Goal: Task Accomplishment & Management: Use online tool/utility

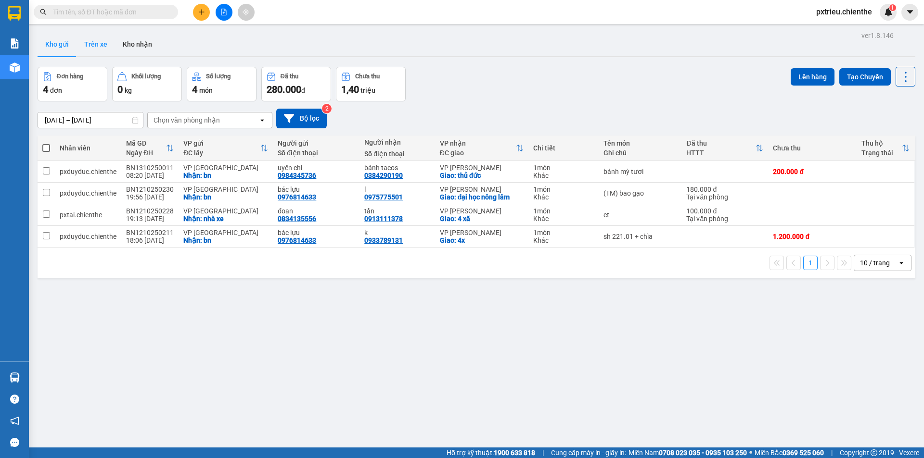
click at [112, 40] on button "Trên xe" at bounding box center [95, 44] width 38 height 23
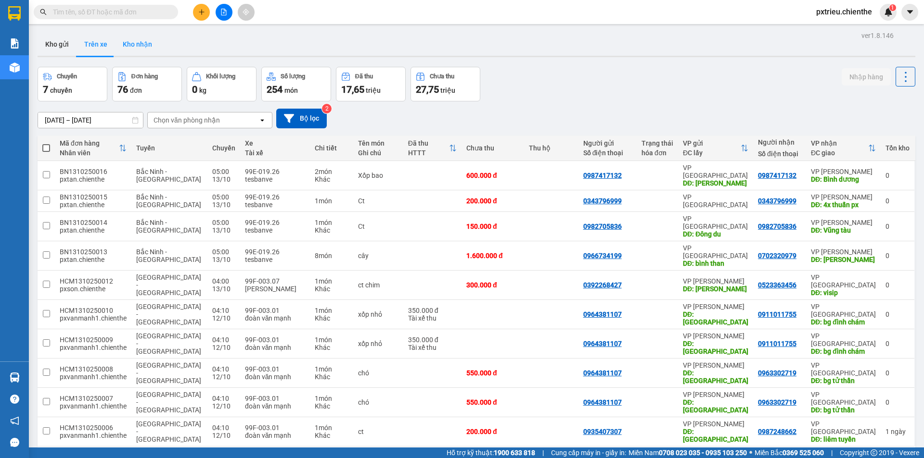
click at [143, 48] on button "Kho nhận" at bounding box center [137, 44] width 45 height 23
type input "01/09/2025 – 13/10/2025"
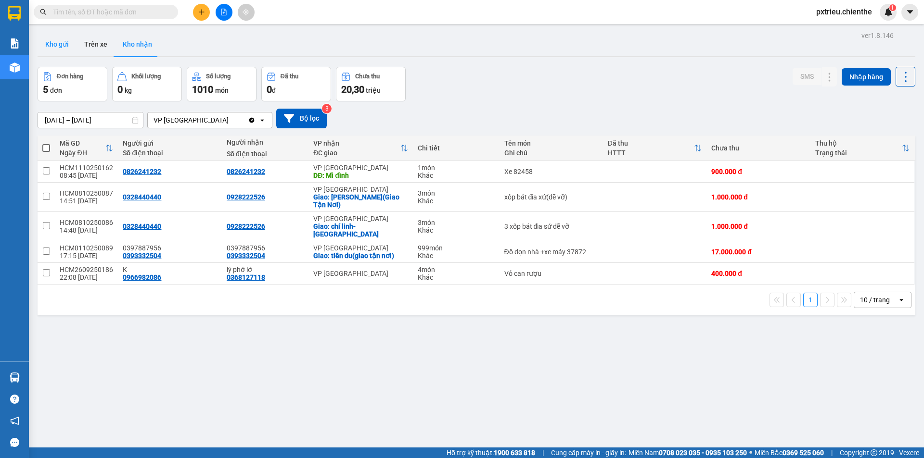
click at [57, 45] on button "Kho gửi" at bounding box center [57, 44] width 39 height 23
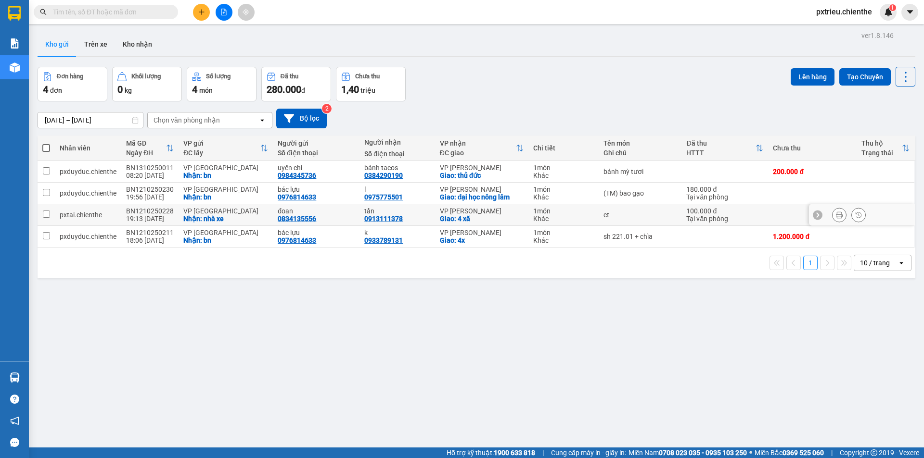
click at [647, 217] on div "ct" at bounding box center [640, 215] width 74 height 8
checkbox input "true"
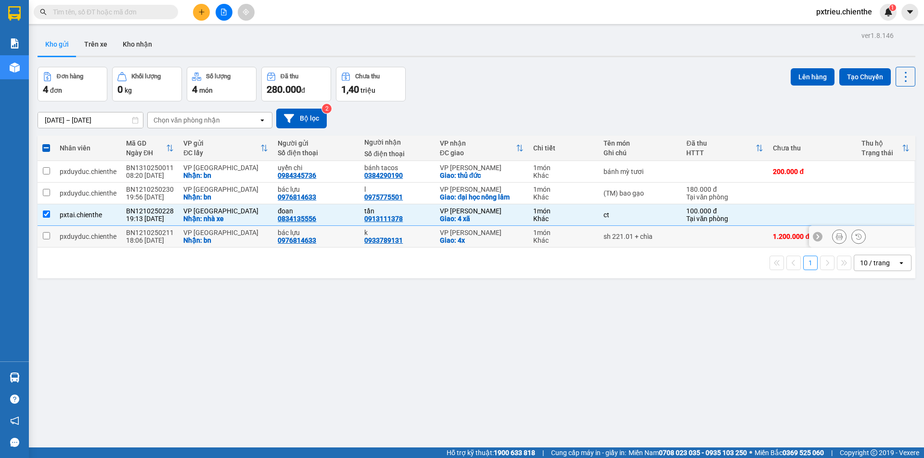
click at [249, 238] on div "Nhận: bn" at bounding box center [225, 241] width 85 height 8
checkbox input "true"
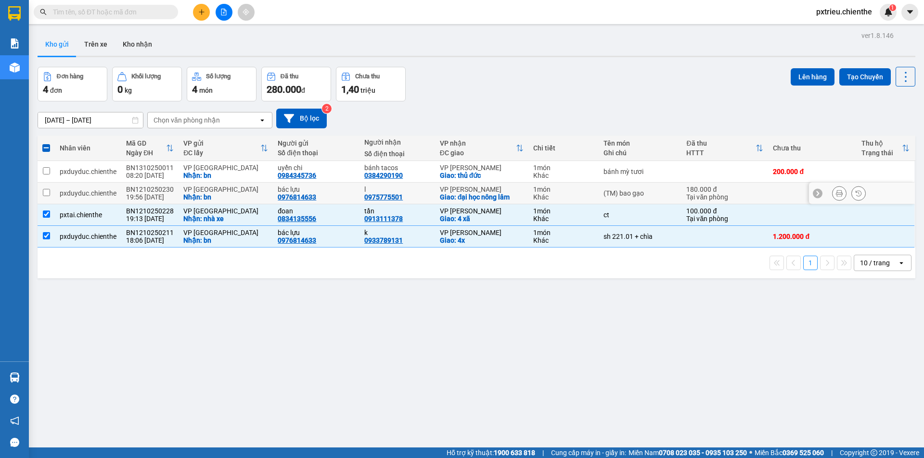
click at [234, 195] on div "Nhận: bn" at bounding box center [225, 197] width 85 height 8
checkbox input "true"
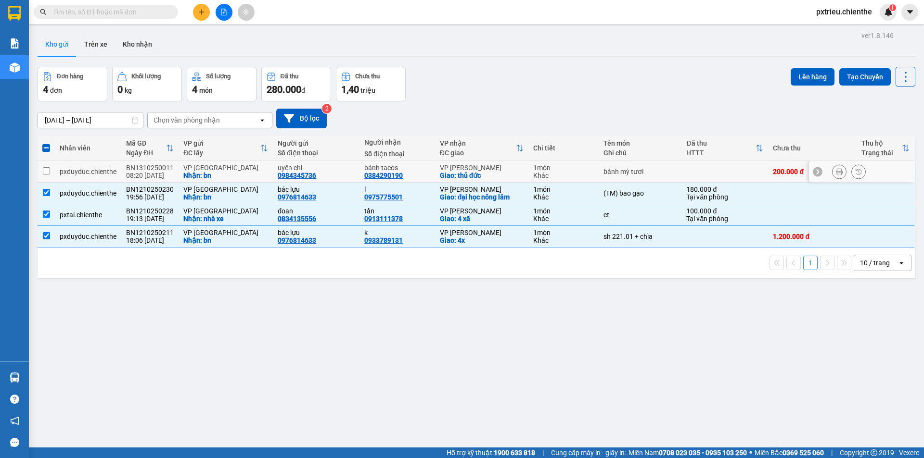
click at [212, 174] on div "Nhận: bn" at bounding box center [225, 176] width 85 height 8
checkbox input "true"
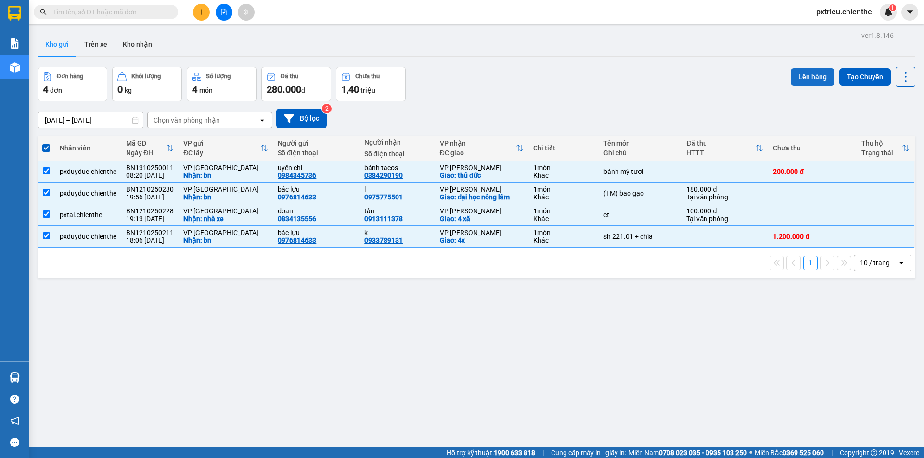
click at [811, 74] on button "Lên hàng" at bounding box center [812, 76] width 44 height 17
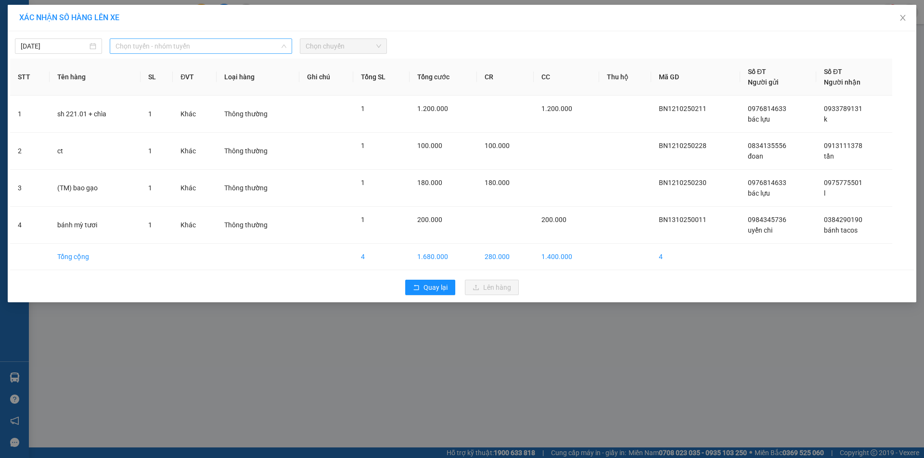
click at [252, 43] on span "Chọn tuyến - nhóm tuyến" at bounding box center [200, 46] width 171 height 14
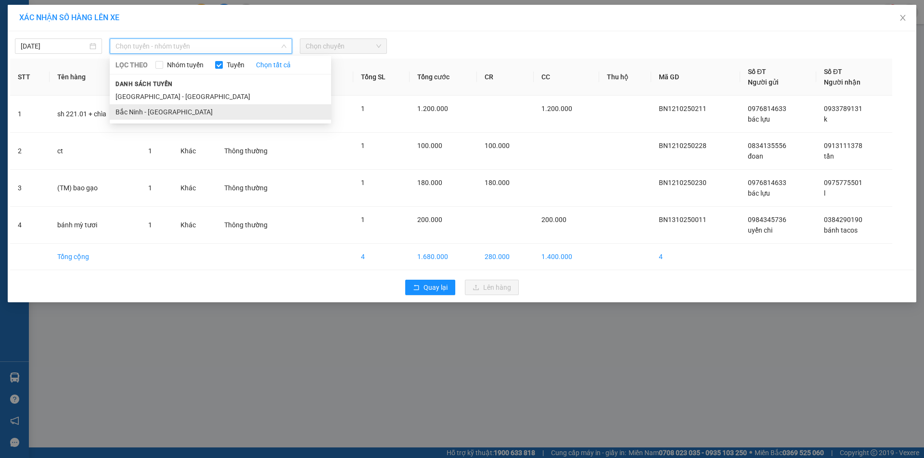
click at [189, 113] on li "Bắc Ninh - Hồ Chí Minh" at bounding box center [220, 111] width 221 height 15
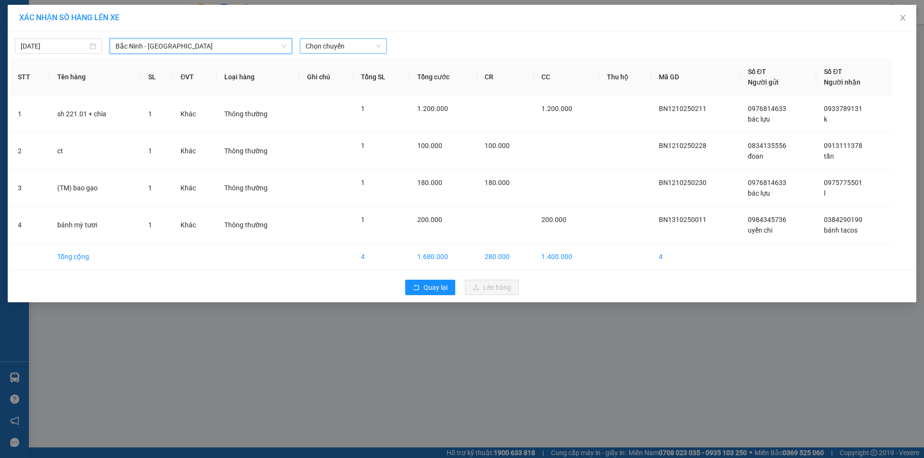
click at [349, 47] on span "Chọn chuyến" at bounding box center [343, 46] width 76 height 14
click at [360, 76] on div "05:00 - 99E-019.26" at bounding box center [342, 81] width 75 height 11
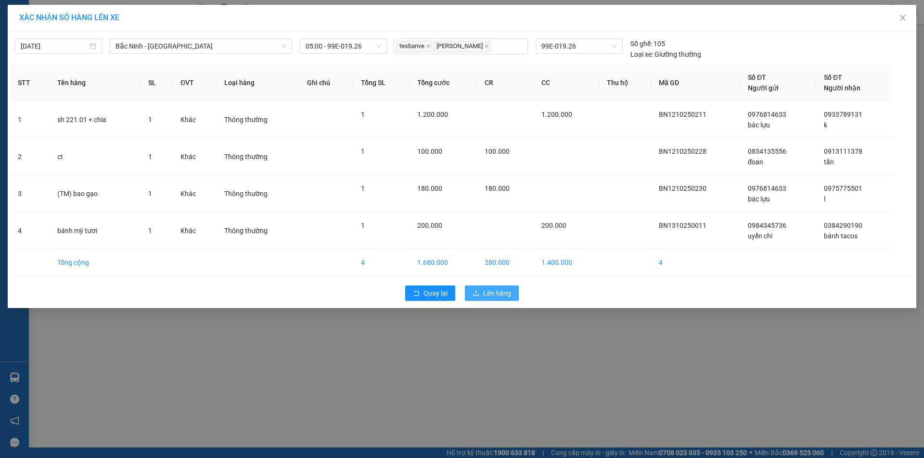
click at [494, 295] on span "Lên hàng" at bounding box center [497, 293] width 28 height 11
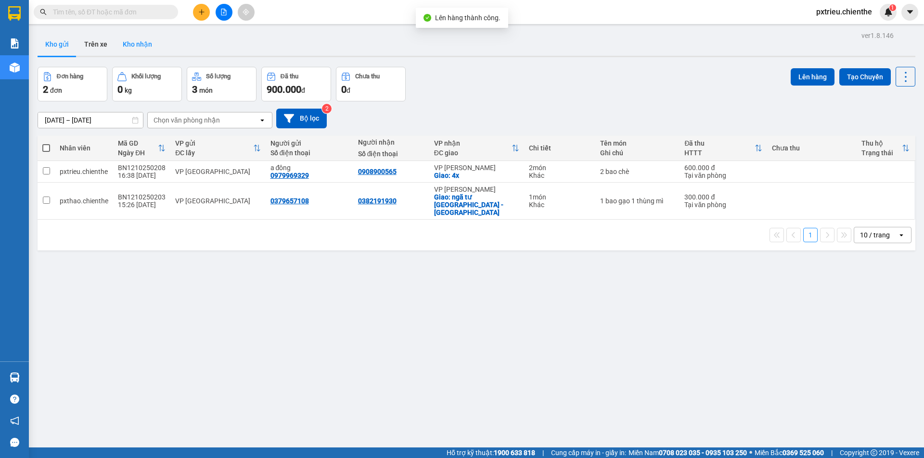
click at [139, 46] on button "Kho nhận" at bounding box center [137, 44] width 45 height 23
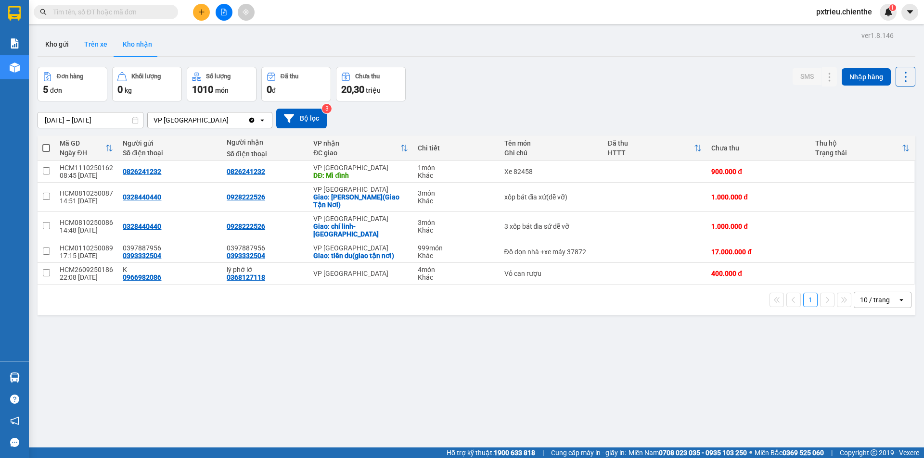
click at [104, 40] on button "Trên xe" at bounding box center [95, 44] width 38 height 23
type input "[DATE] – [DATE]"
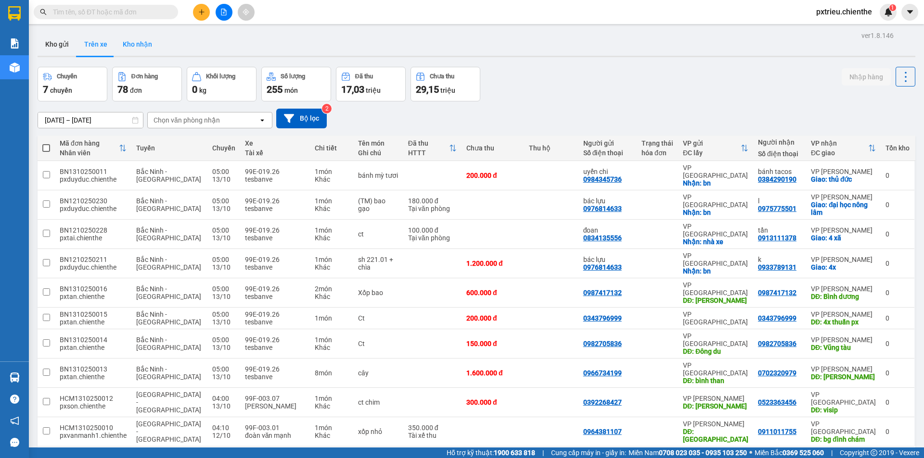
click at [138, 45] on button "Kho nhận" at bounding box center [137, 44] width 45 height 23
type input "01/09/2025 – 13/10/2025"
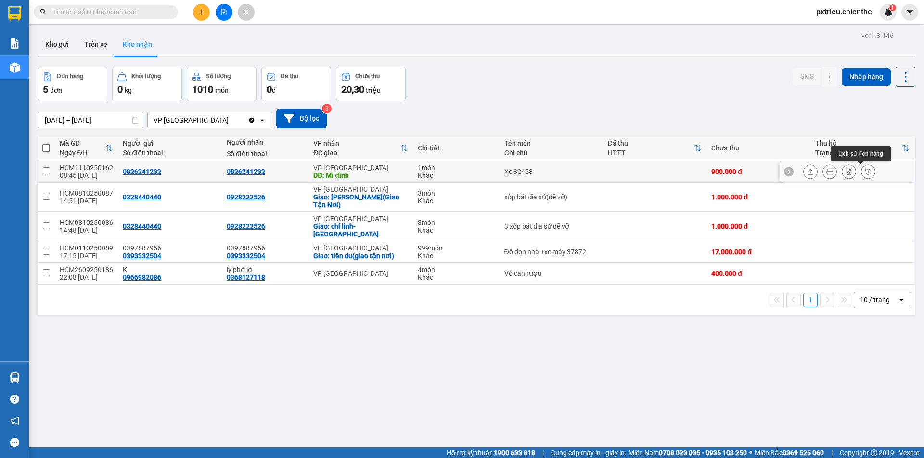
click at [864, 171] on button at bounding box center [867, 172] width 13 height 17
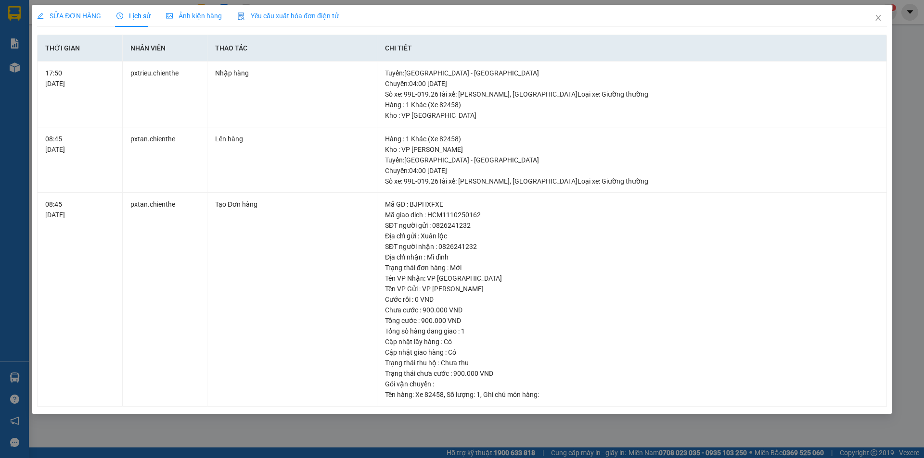
click at [198, 13] on span "Ảnh kiện hàng" at bounding box center [194, 16] width 56 height 8
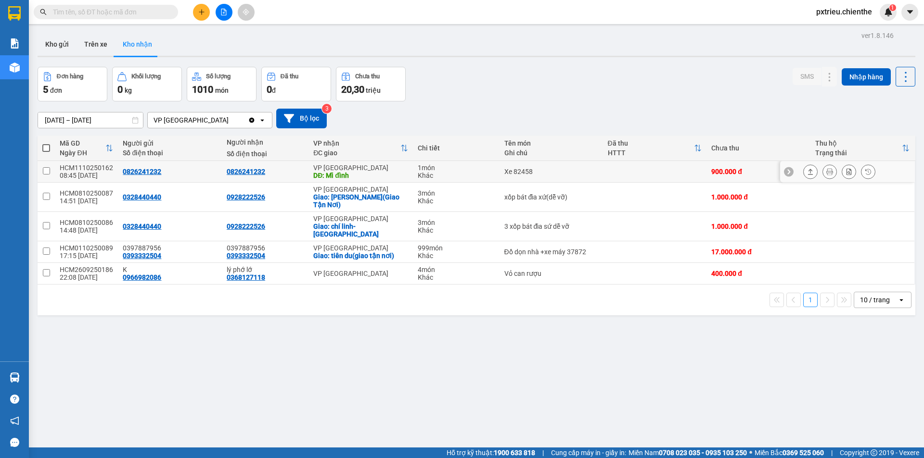
click at [861, 175] on button at bounding box center [867, 172] width 13 height 17
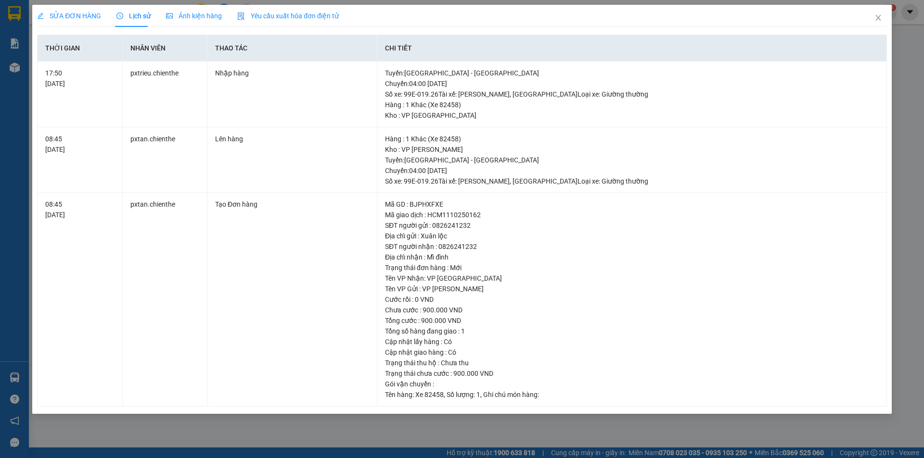
click at [208, 13] on span "Ảnh kiện hàng" at bounding box center [194, 16] width 56 height 8
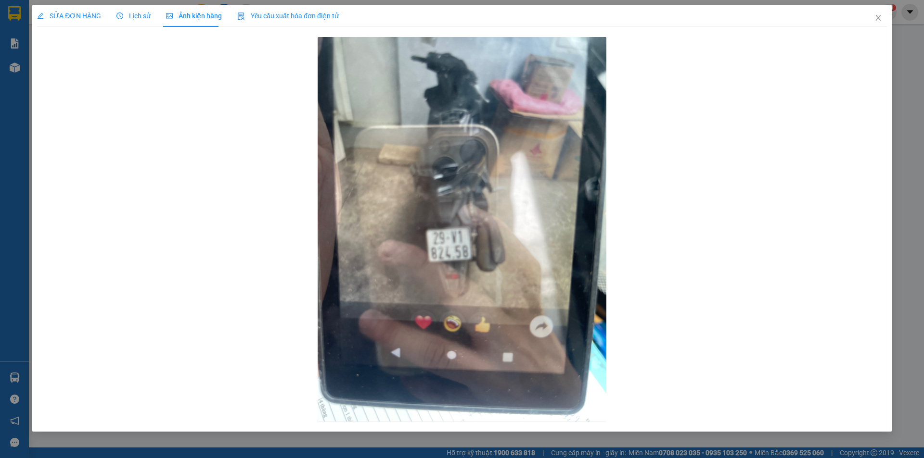
click at [122, 19] on icon "clock-circle" at bounding box center [119, 16] width 7 height 7
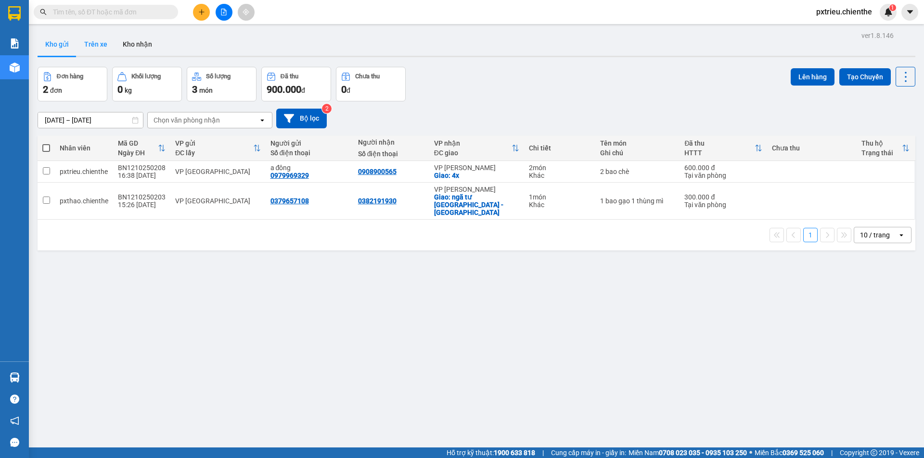
click at [95, 46] on button "Trên xe" at bounding box center [95, 44] width 38 height 23
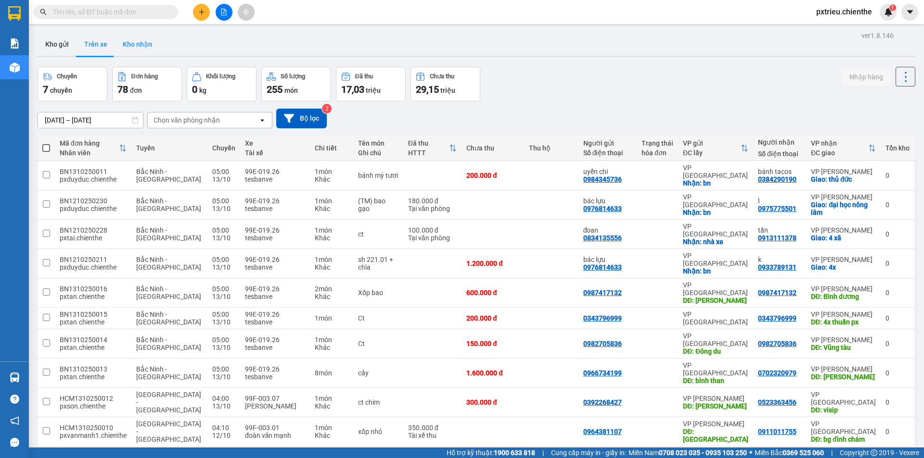
click at [130, 49] on button "Kho nhận" at bounding box center [137, 44] width 45 height 23
type input "01/09/2025 – 13/10/2025"
